Goal: Find specific page/section

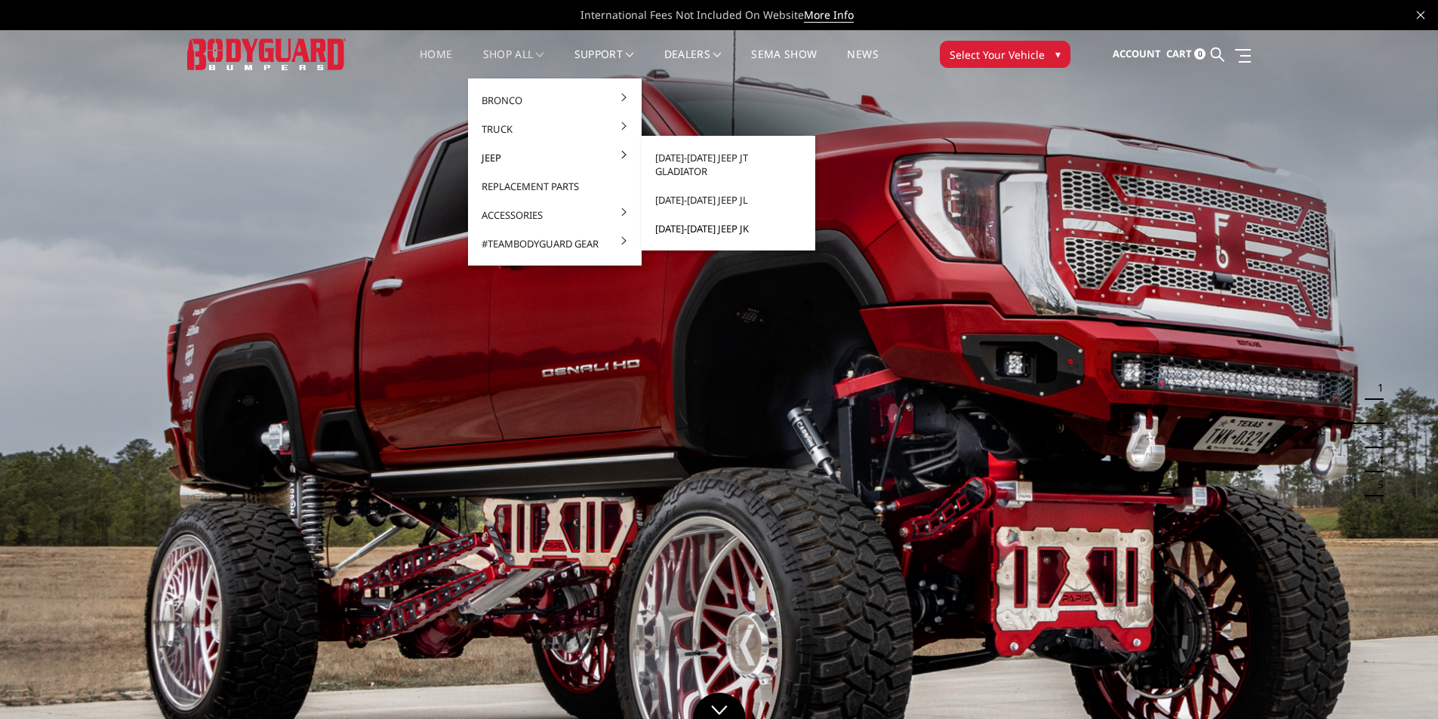
click at [693, 224] on link "[DATE]-[DATE] Jeep JK" at bounding box center [729, 228] width 162 height 29
